Goal: Task Accomplishment & Management: Manage account settings

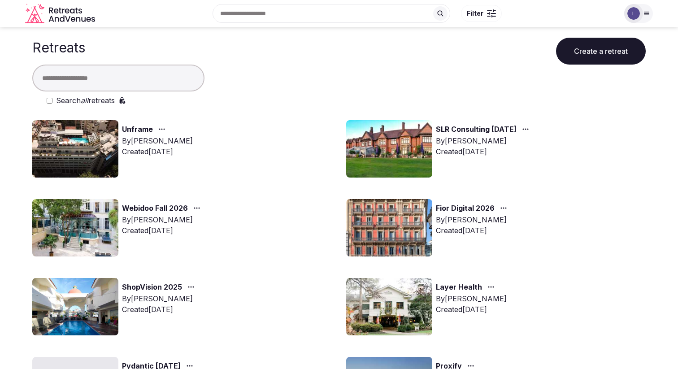
click at [147, 128] on link "Unframe" at bounding box center [137, 130] width 31 height 12
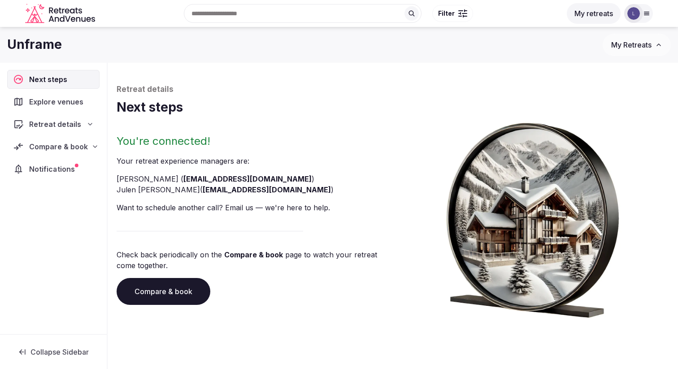
click at [64, 169] on span "Notifications" at bounding box center [53, 169] width 49 height 11
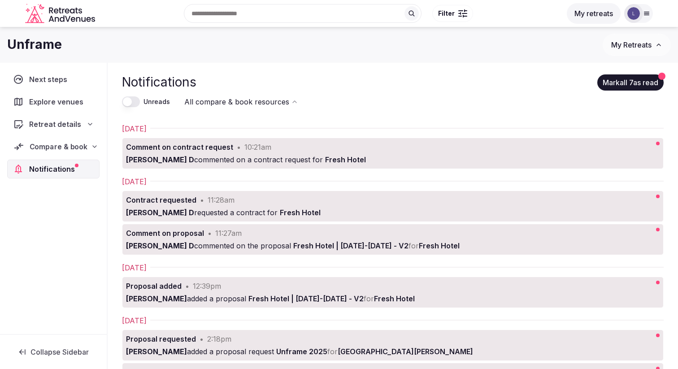
click at [85, 146] on span "Compare & book" at bounding box center [59, 146] width 58 height 11
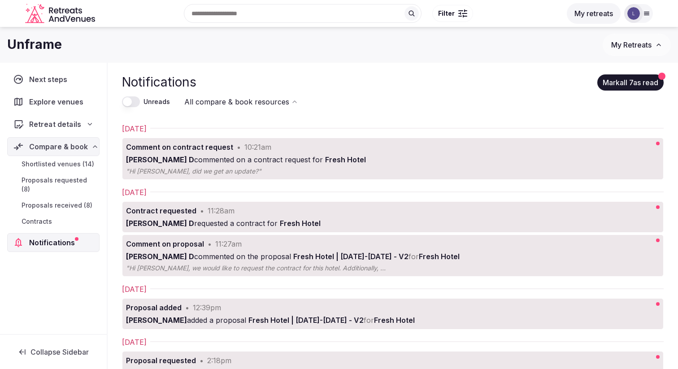
click at [86, 126] on div "Retreat details" at bounding box center [53, 124] width 80 height 11
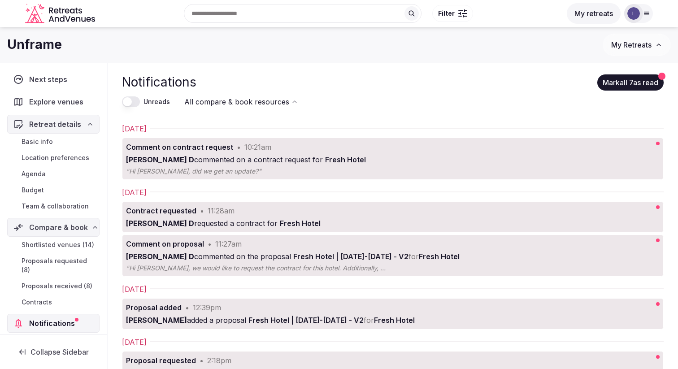
click at [46, 144] on span "Basic info" at bounding box center [37, 141] width 31 height 9
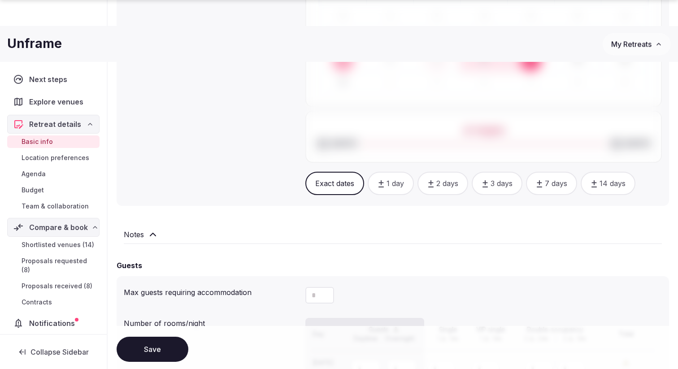
scroll to position [647, 0]
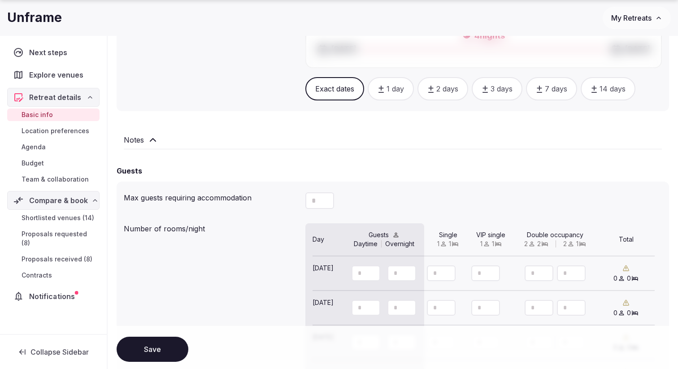
click at [58, 291] on span "Notifications" at bounding box center [53, 296] width 49 height 11
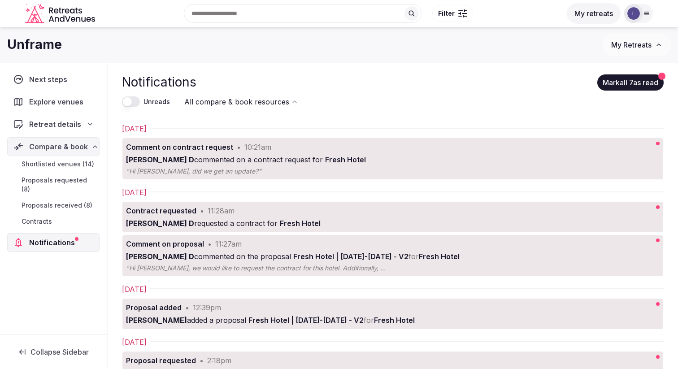
click at [82, 201] on span "Proposals received (8)" at bounding box center [57, 205] width 71 height 9
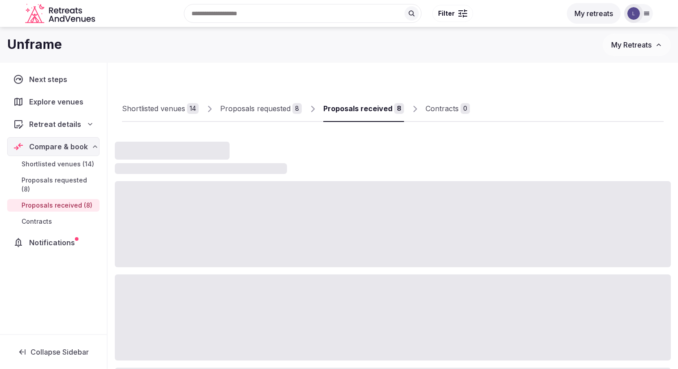
click at [638, 52] on button "My Retreats" at bounding box center [636, 45] width 68 height 22
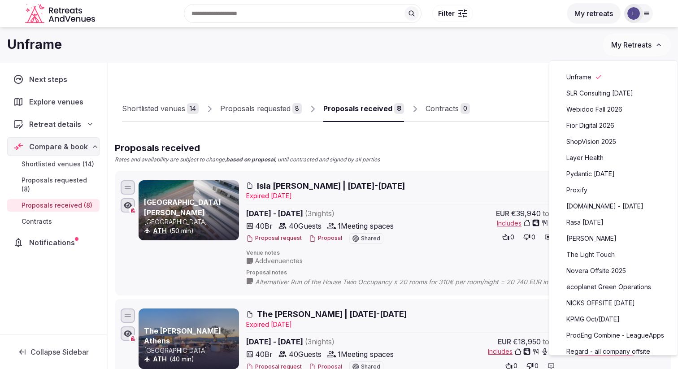
click at [595, 206] on link "[DOMAIN_NAME] - [DATE]" at bounding box center [613, 206] width 110 height 14
click at [600, 207] on link "[DOMAIN_NAME] - [DATE]" at bounding box center [613, 206] width 110 height 14
click at [606, 207] on link "[DOMAIN_NAME] - [DATE]" at bounding box center [613, 206] width 110 height 14
click at [590, 203] on link "[DOMAIN_NAME] - [DATE]" at bounding box center [613, 206] width 110 height 14
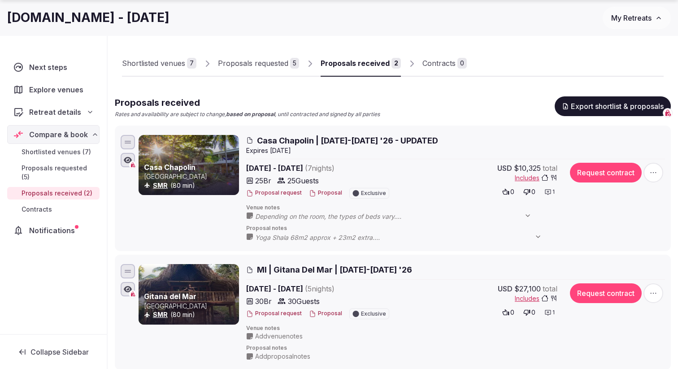
scroll to position [60, 0]
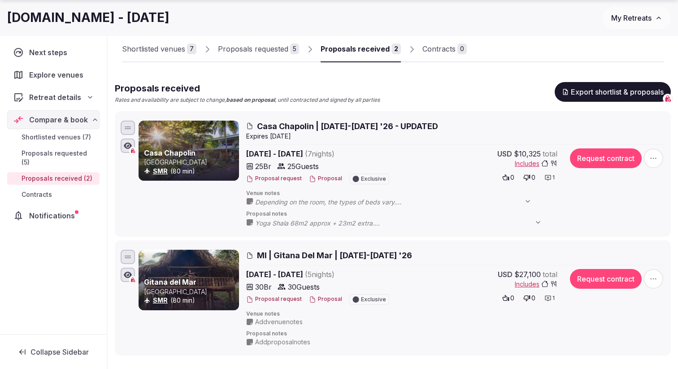
click at [239, 55] on link "Proposals requested 5" at bounding box center [258, 49] width 81 height 26
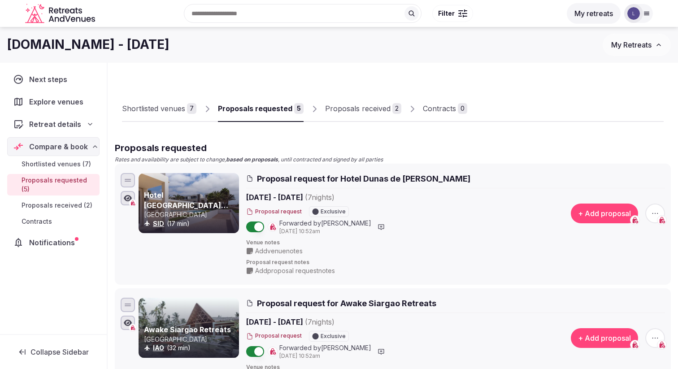
click at [642, 47] on span "My Retreats" at bounding box center [631, 44] width 40 height 9
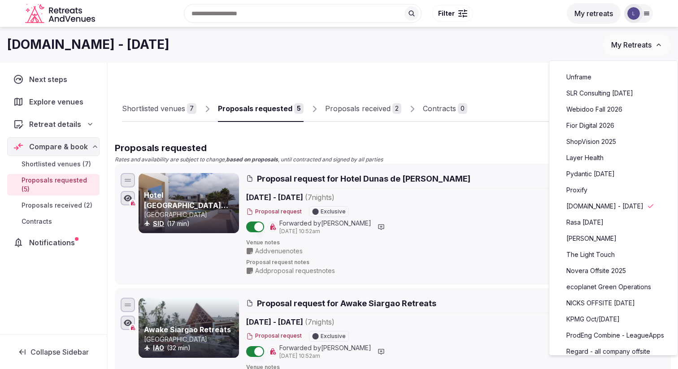
click at [617, 124] on link "Fior Digital 2026" at bounding box center [613, 125] width 110 height 14
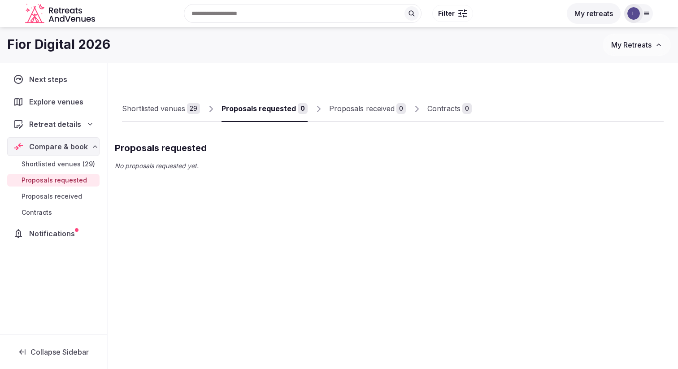
click at [184, 110] on div "Shortlisted venues" at bounding box center [153, 108] width 63 height 11
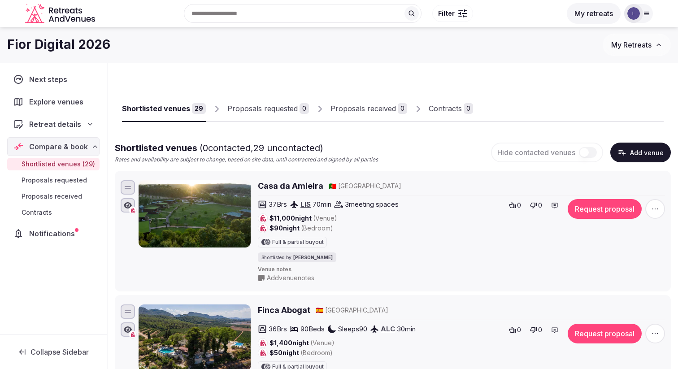
click at [642, 42] on span "My Retreats" at bounding box center [631, 44] width 40 height 9
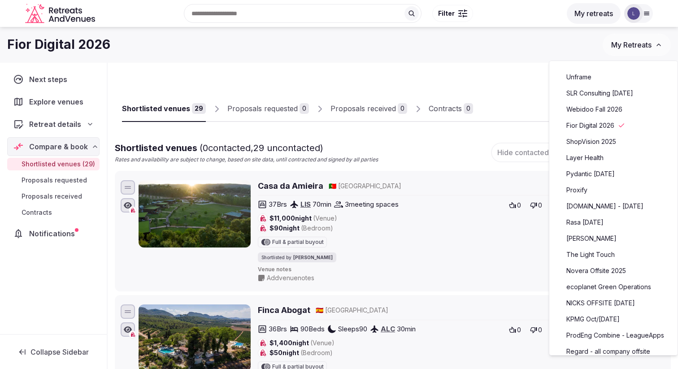
click at [615, 91] on link "SLR Consulting [DATE]" at bounding box center [613, 93] width 110 height 14
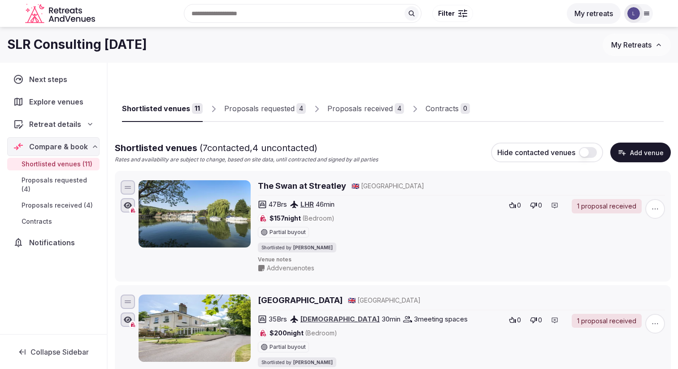
click at [359, 111] on div "Proposals received" at bounding box center [359, 108] width 65 height 11
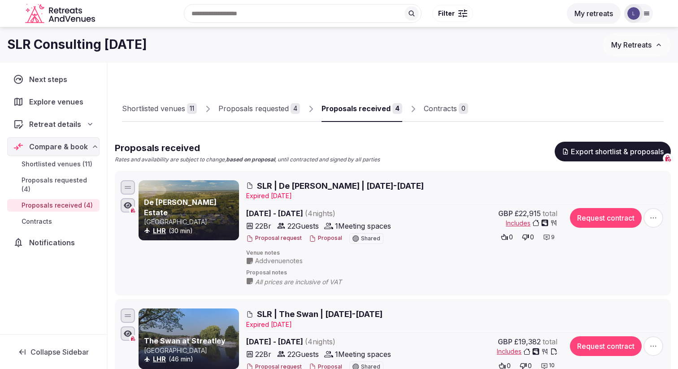
click at [650, 48] on span "My Retreats" at bounding box center [631, 44] width 40 height 9
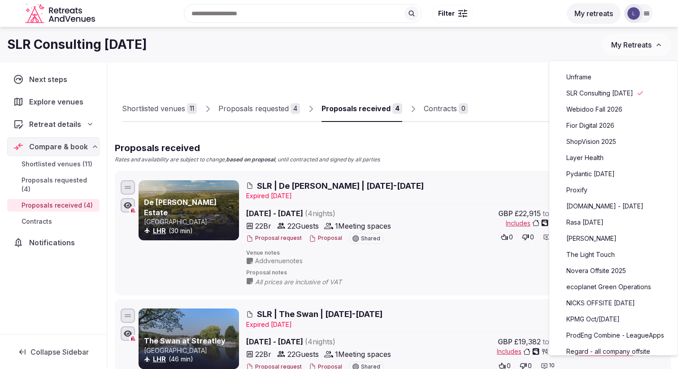
click at [603, 108] on link "Webidoo Fall 2026" at bounding box center [613, 109] width 110 height 14
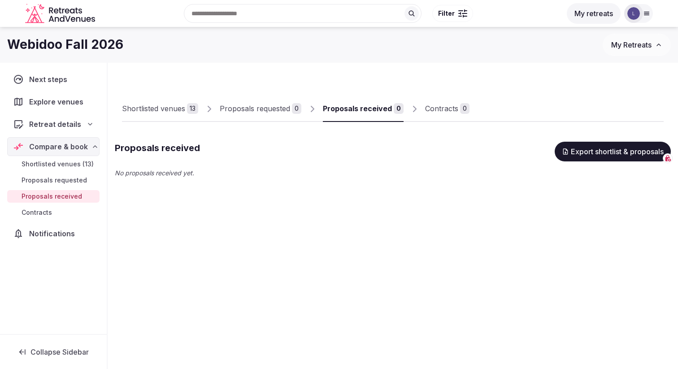
click at [160, 107] on div "Shortlisted venues" at bounding box center [153, 108] width 63 height 11
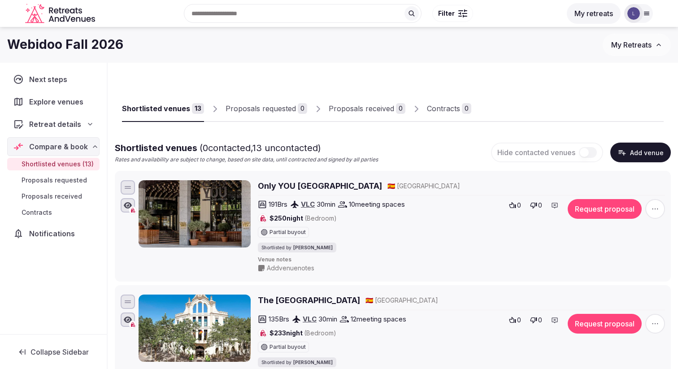
click at [616, 42] on span "My Retreats" at bounding box center [631, 44] width 40 height 9
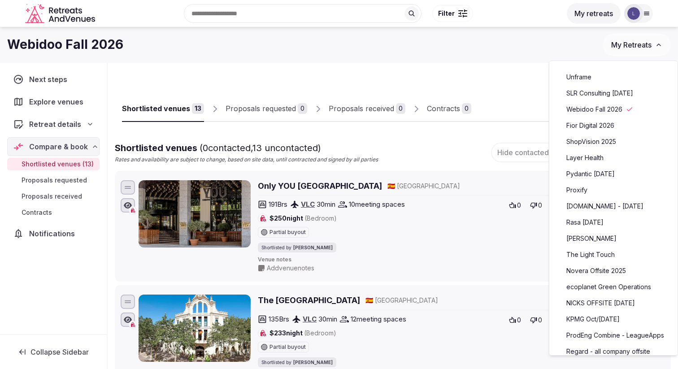
click at [581, 145] on link "ShopVision 2025" at bounding box center [613, 141] width 110 height 14
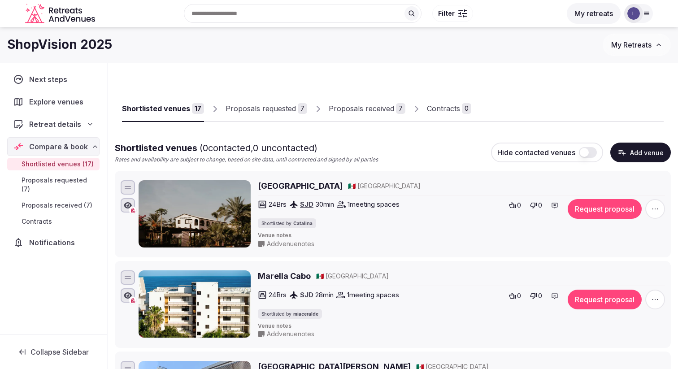
click at [436, 106] on div "Contracts" at bounding box center [443, 108] width 33 height 11
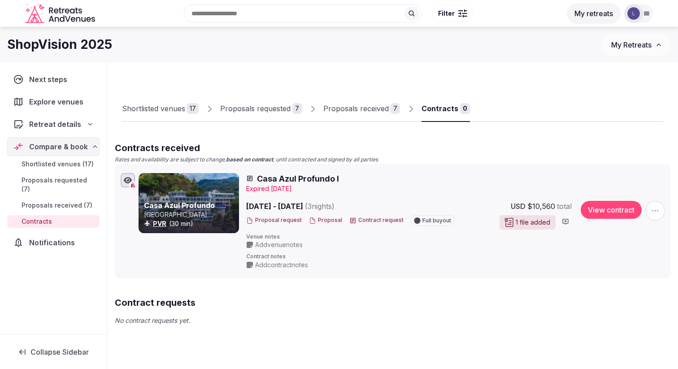
click at [68, 201] on span "Proposals received (7)" at bounding box center [57, 205] width 71 height 9
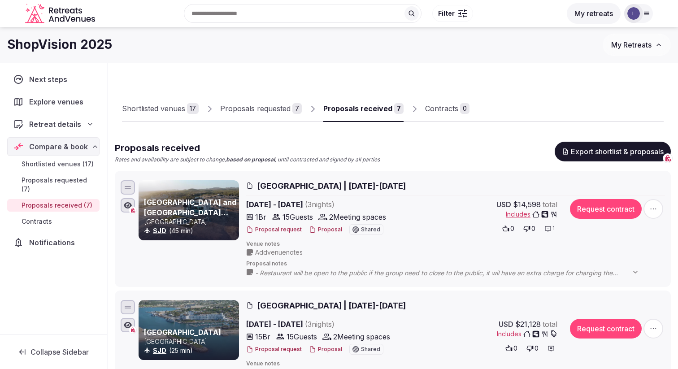
click at [76, 167] on span "Shortlisted venues (17)" at bounding box center [58, 164] width 72 height 9
